Goal: Transaction & Acquisition: Purchase product/service

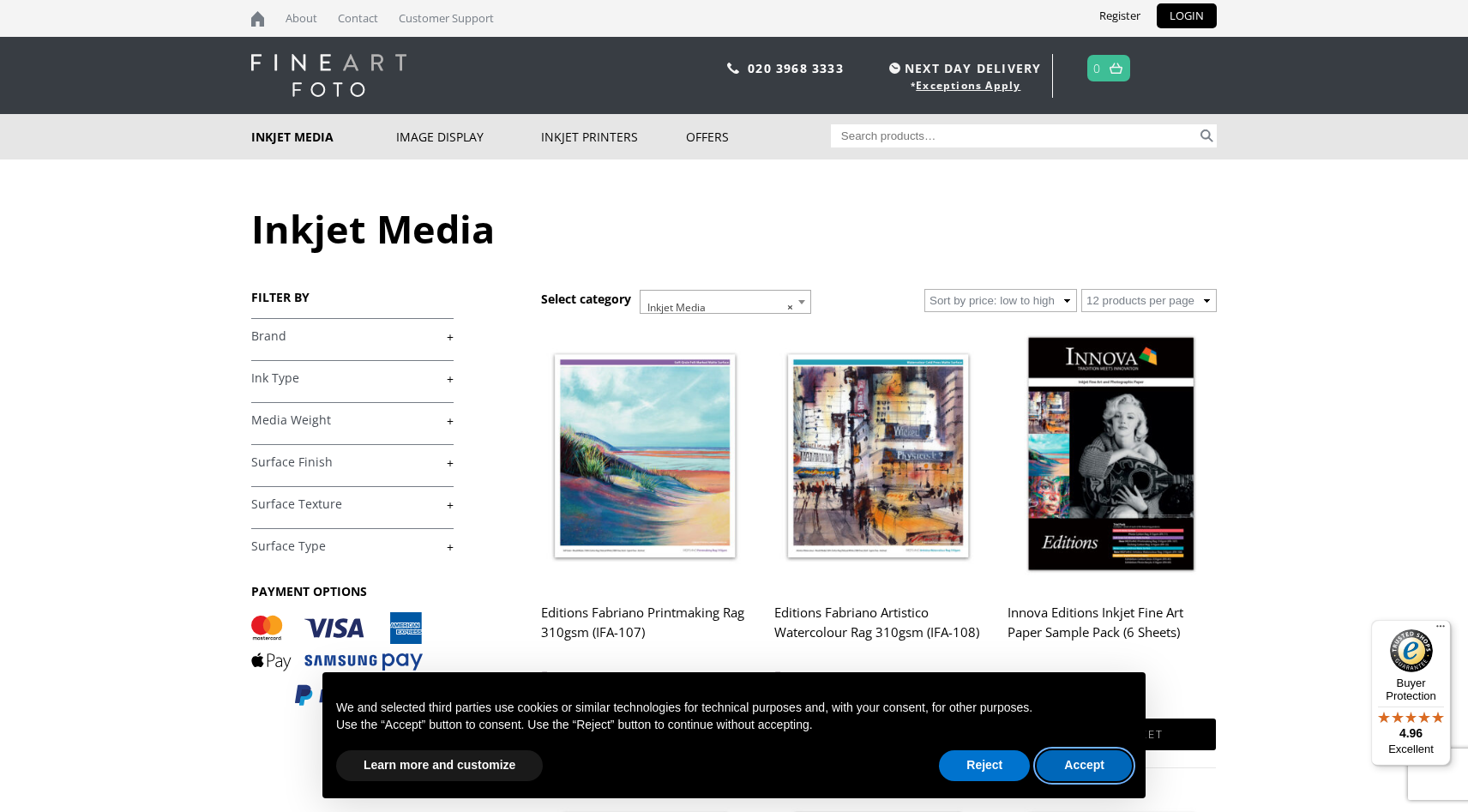
click at [1091, 761] on button "Accept" at bounding box center [1084, 765] width 96 height 31
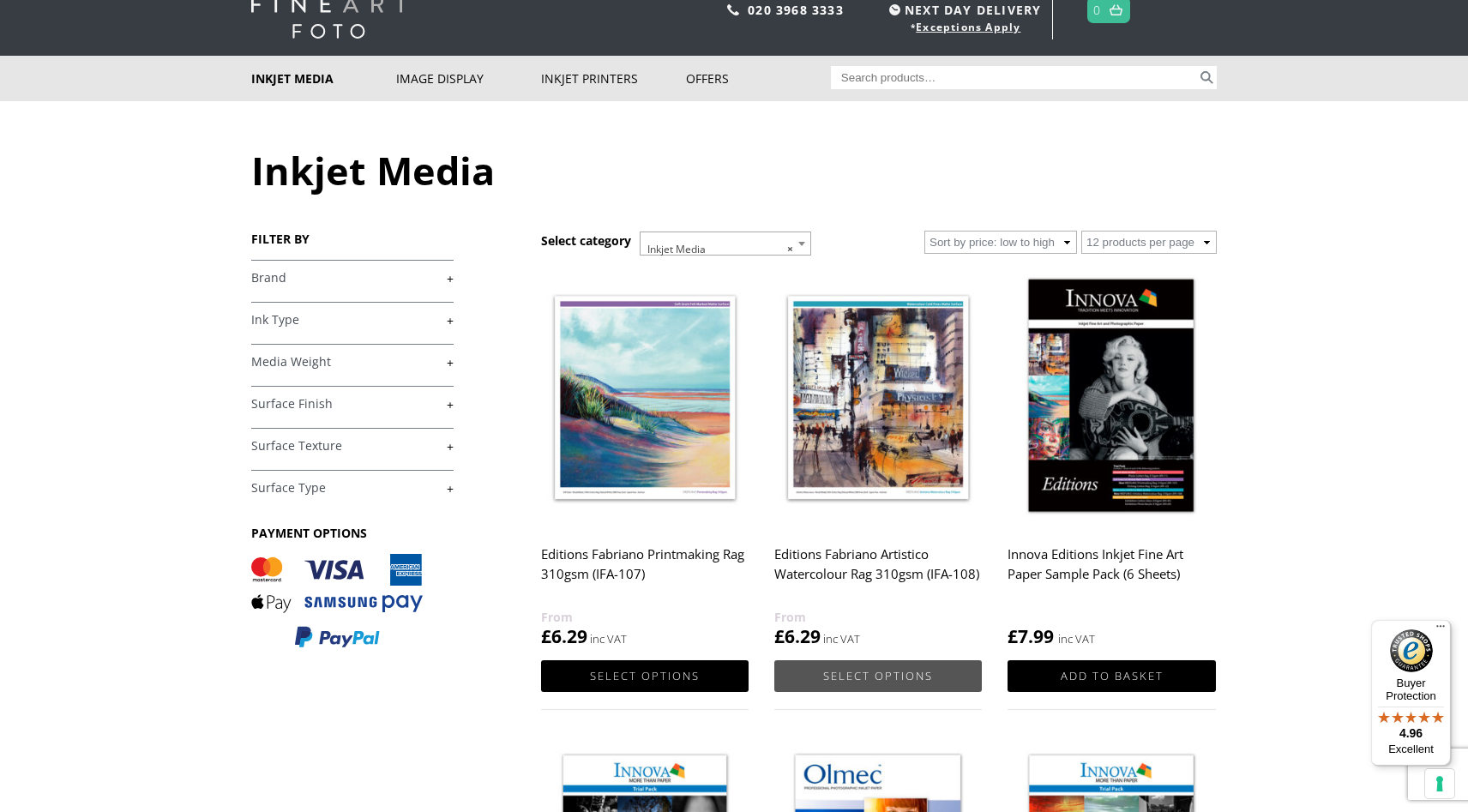
scroll to position [58, 0]
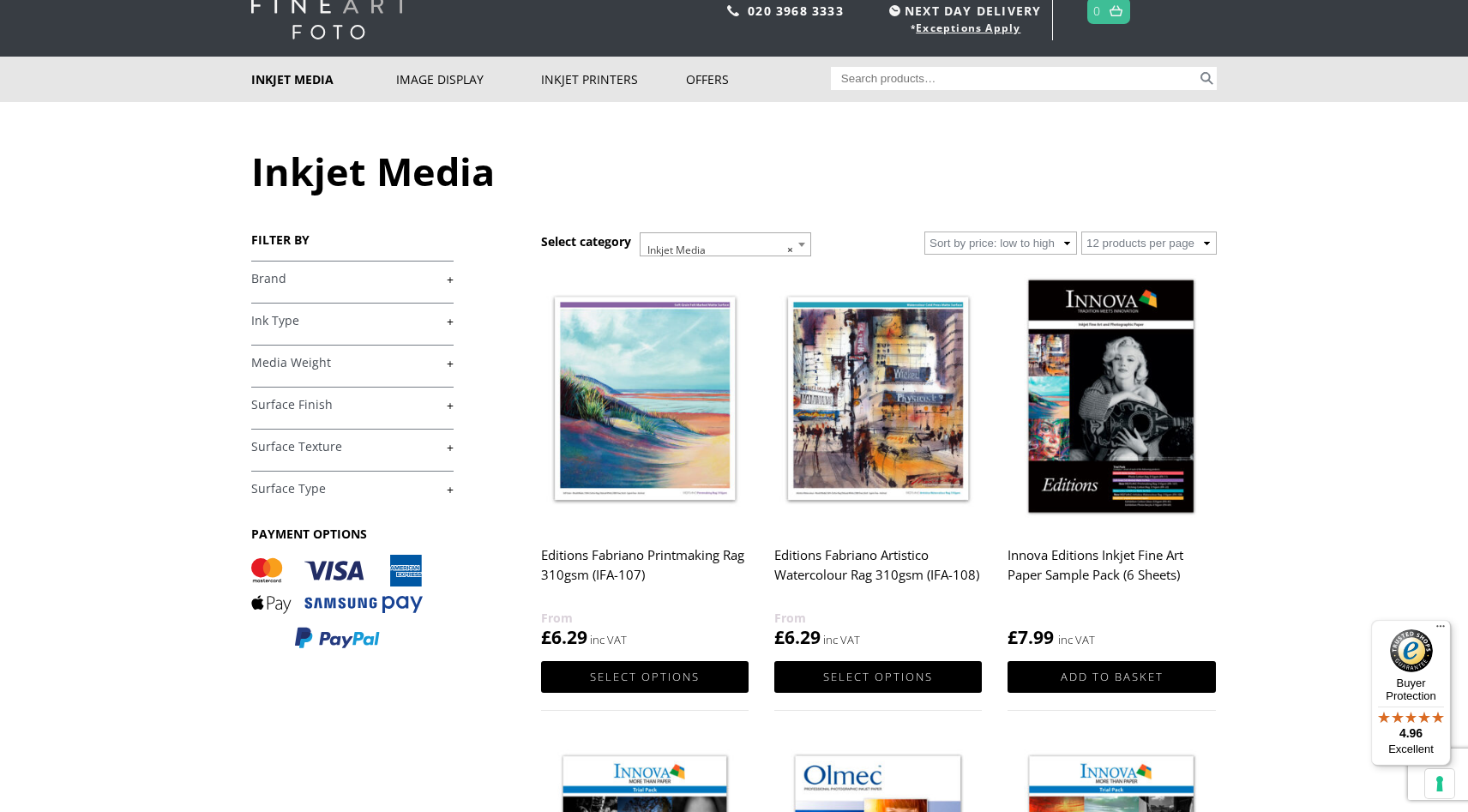
click at [448, 280] on link "+" at bounding box center [353, 279] width 203 height 17
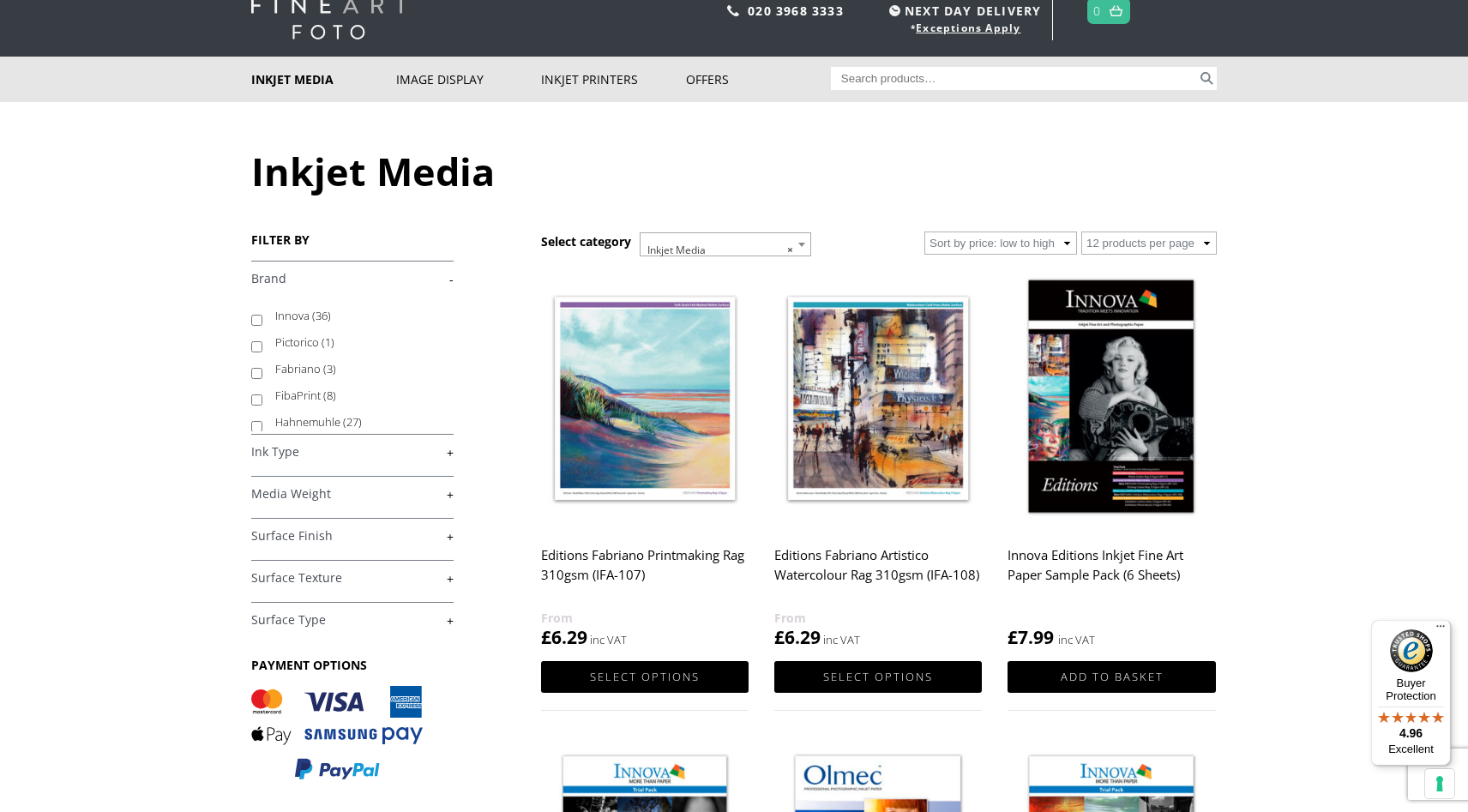
click at [332, 420] on label "Hahnemuhle (27)" at bounding box center [356, 421] width 162 height 26
click at [262, 421] on input "Hahnemuhle (27)" at bounding box center [256, 426] width 11 height 11
click at [332, 420] on label "Hahnemuhle (27)" at bounding box center [356, 421] width 162 height 26
click at [262, 421] on input "Hahnemuhle (27)" at bounding box center [256, 426] width 11 height 11
click at [259, 423] on input "Hahnemuhle (27)" at bounding box center [256, 426] width 11 height 11
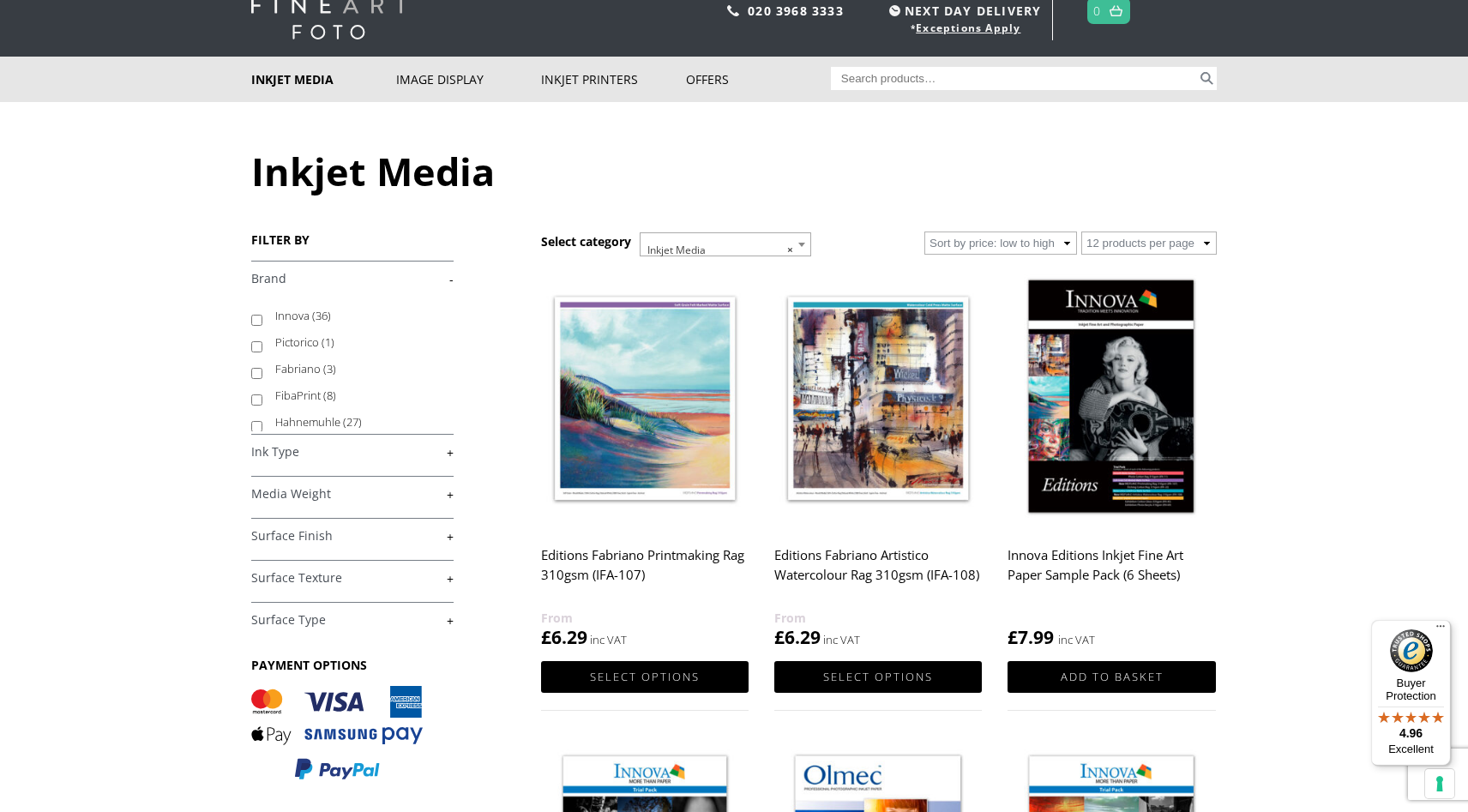
checkbox input "true"
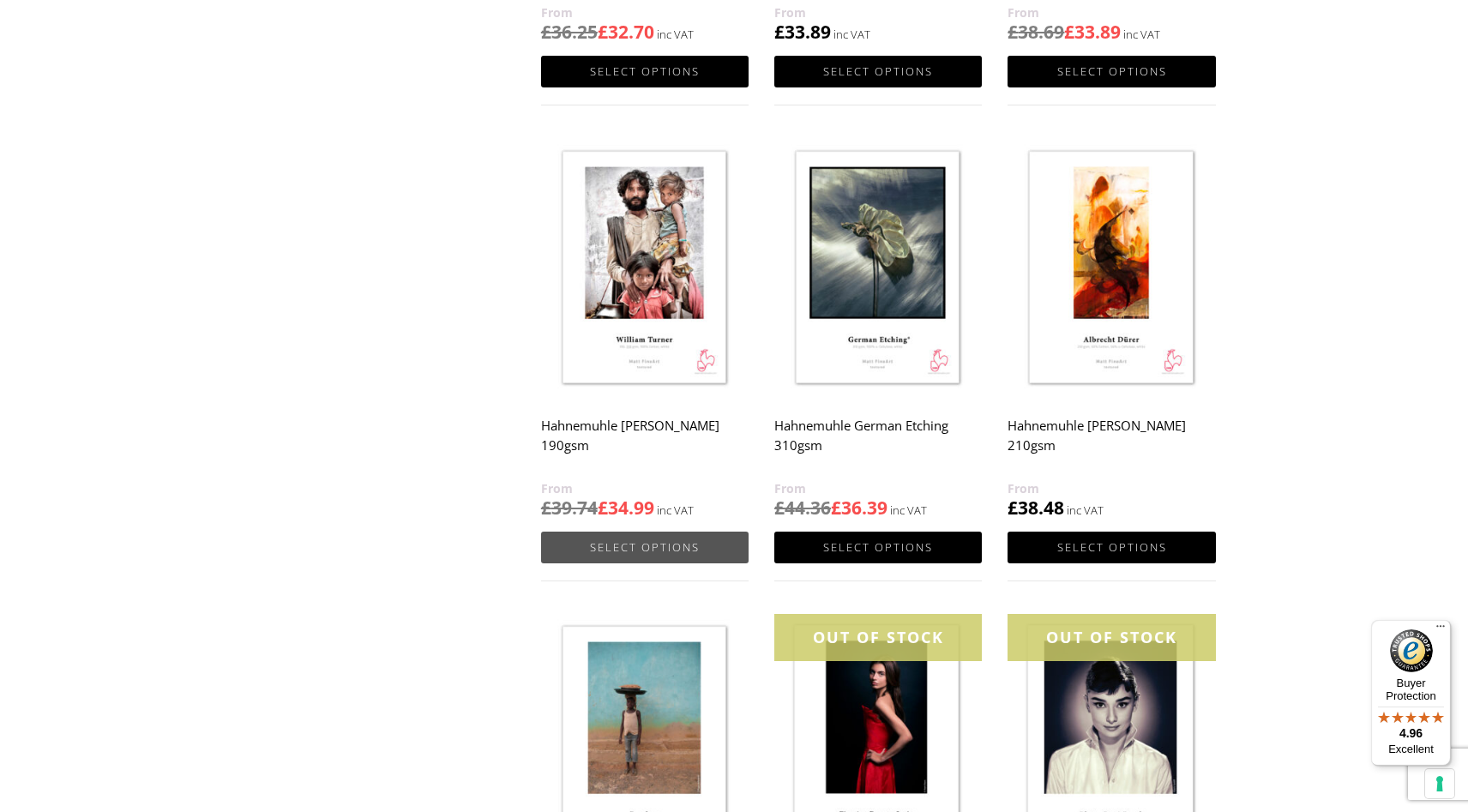
scroll to position [1090, 0]
click at [875, 317] on img at bounding box center [877, 268] width 208 height 259
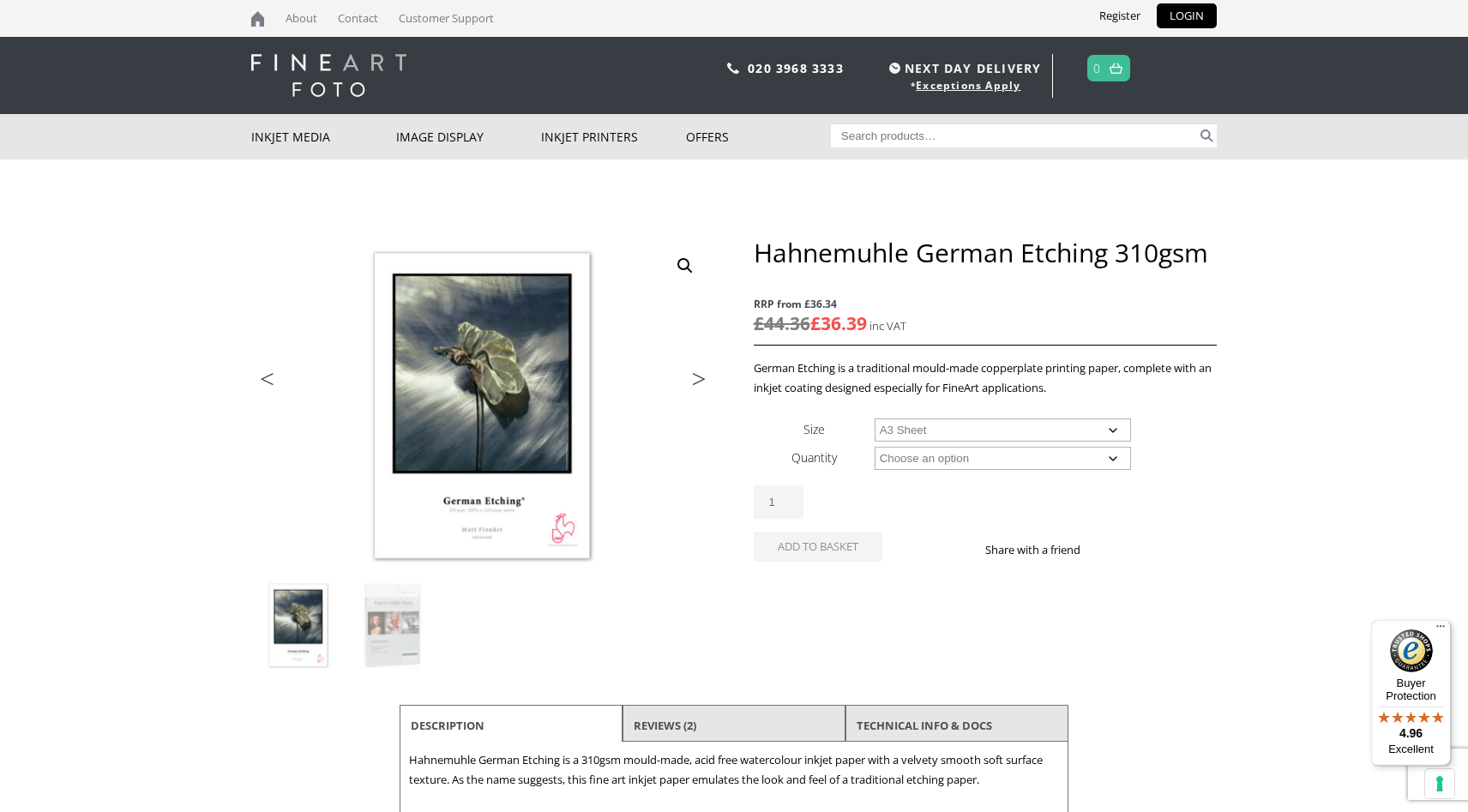
select select "a3-sheet"
select select "25-sheets"
select select "a3-sheet"
